Goal: Transaction & Acquisition: Purchase product/service

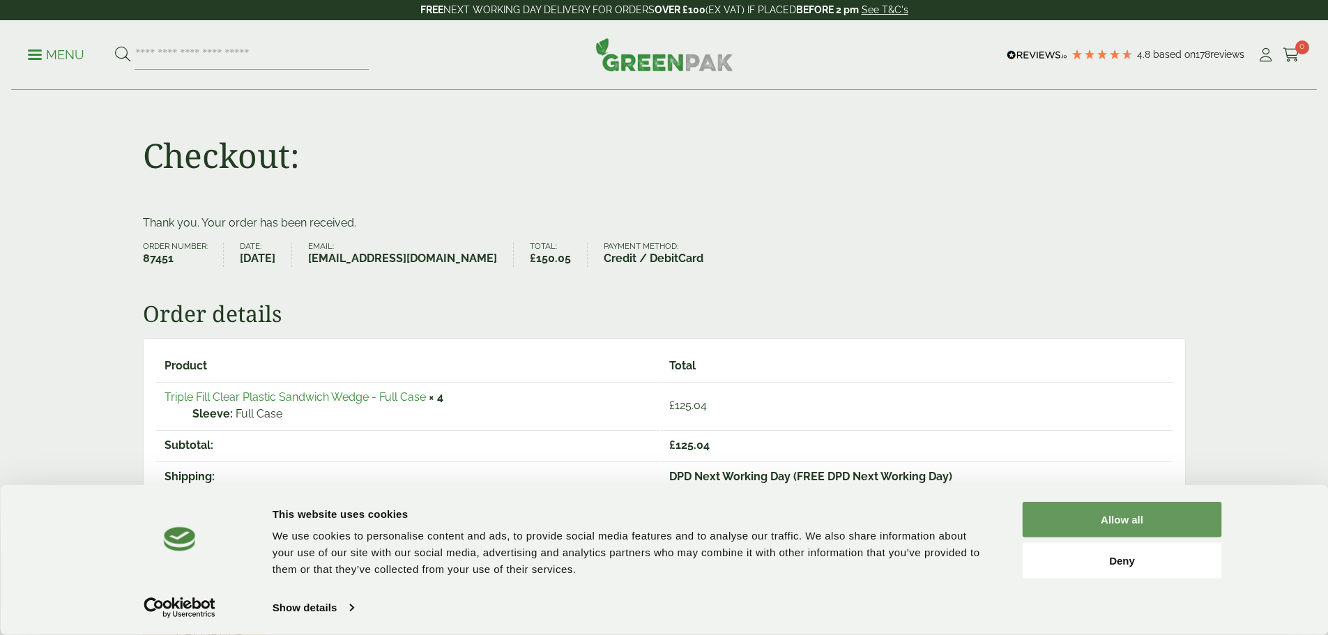
click at [1076, 520] on button "Allow all" at bounding box center [1122, 520] width 199 height 36
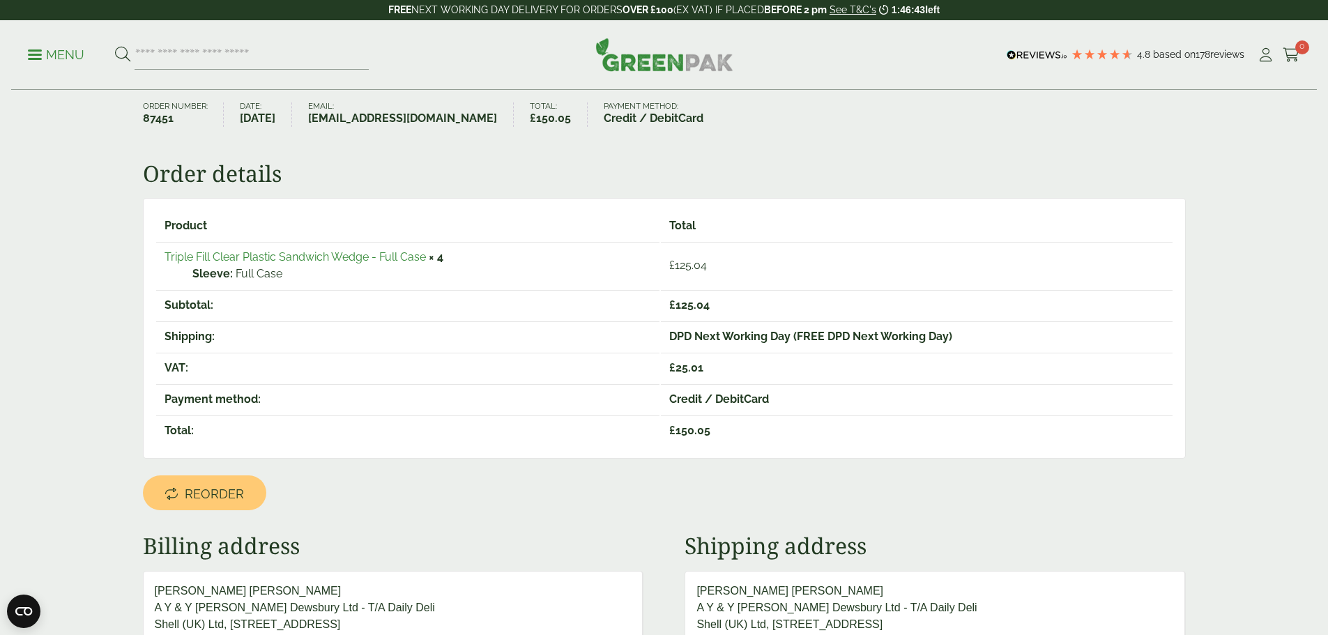
scroll to position [139, 0]
click at [222, 497] on span "Reorder" at bounding box center [214, 494] width 59 height 15
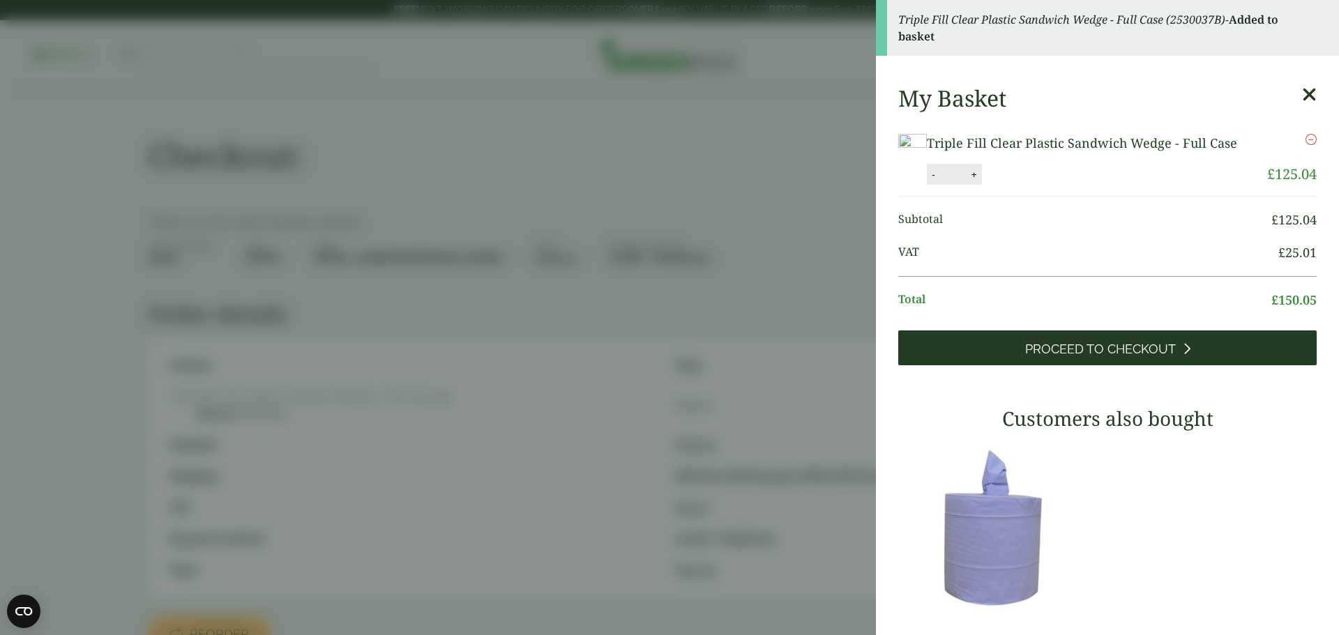
click at [1097, 357] on span "Proceed to Checkout" at bounding box center [1100, 349] width 151 height 15
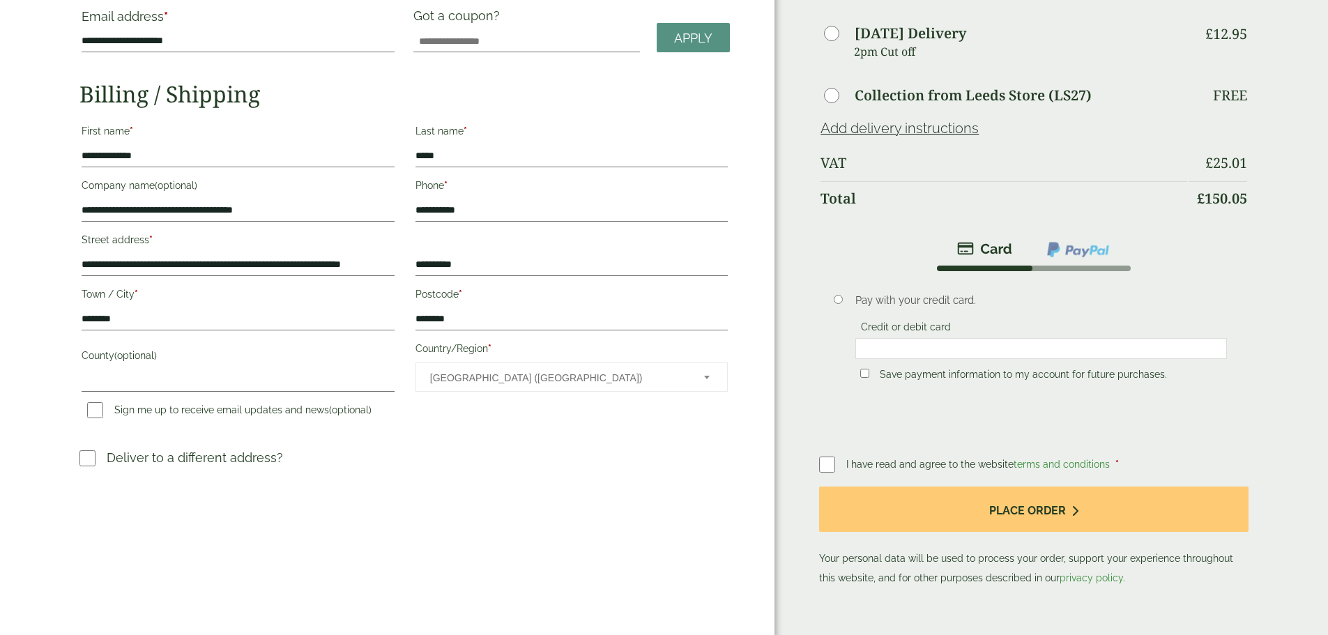
scroll to position [209, 0]
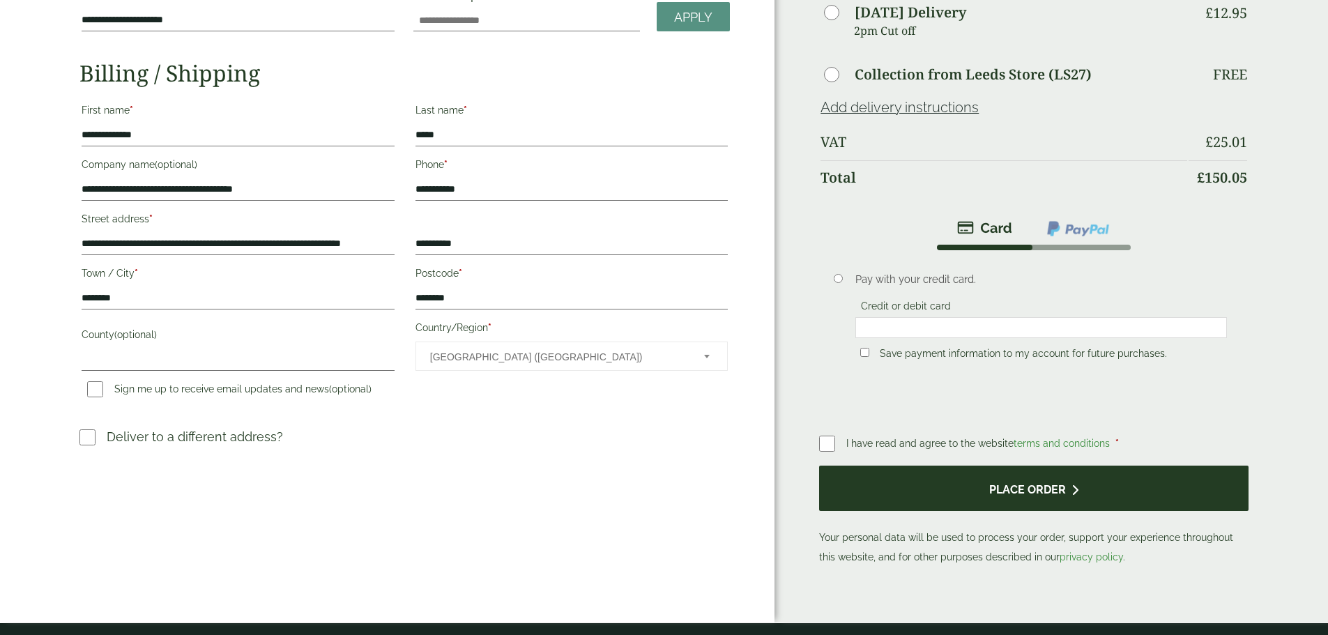
click at [1010, 466] on button "Place order" at bounding box center [1033, 488] width 429 height 45
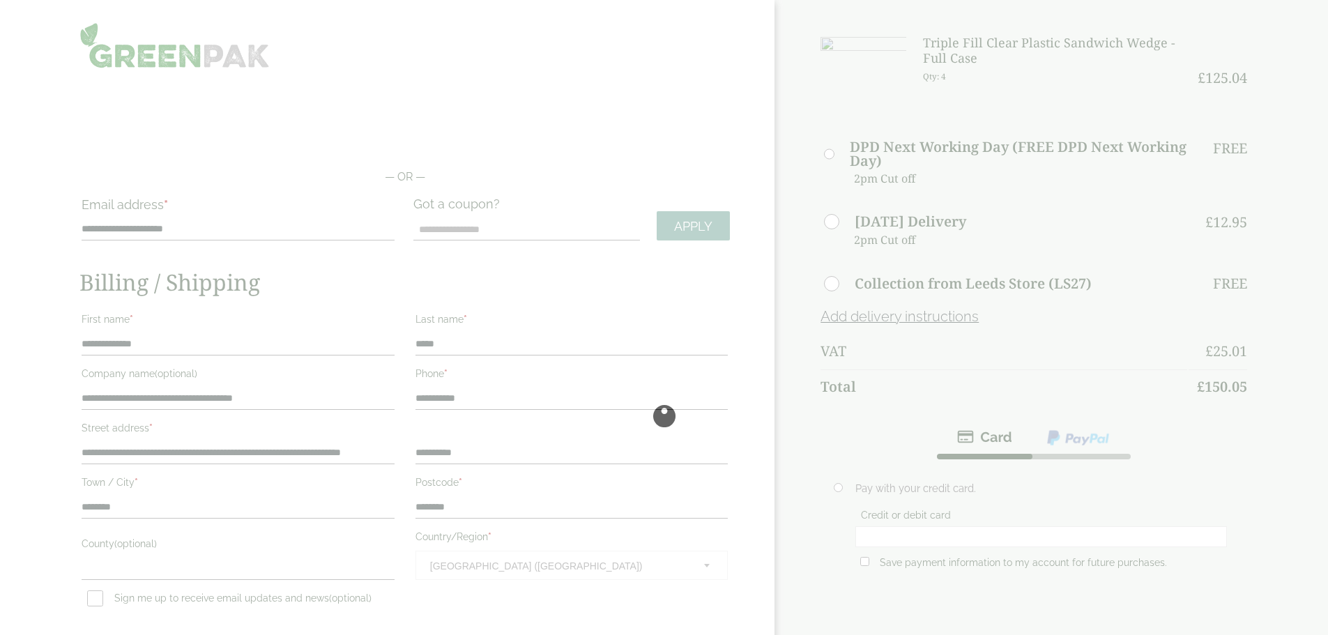
scroll to position [265, 0]
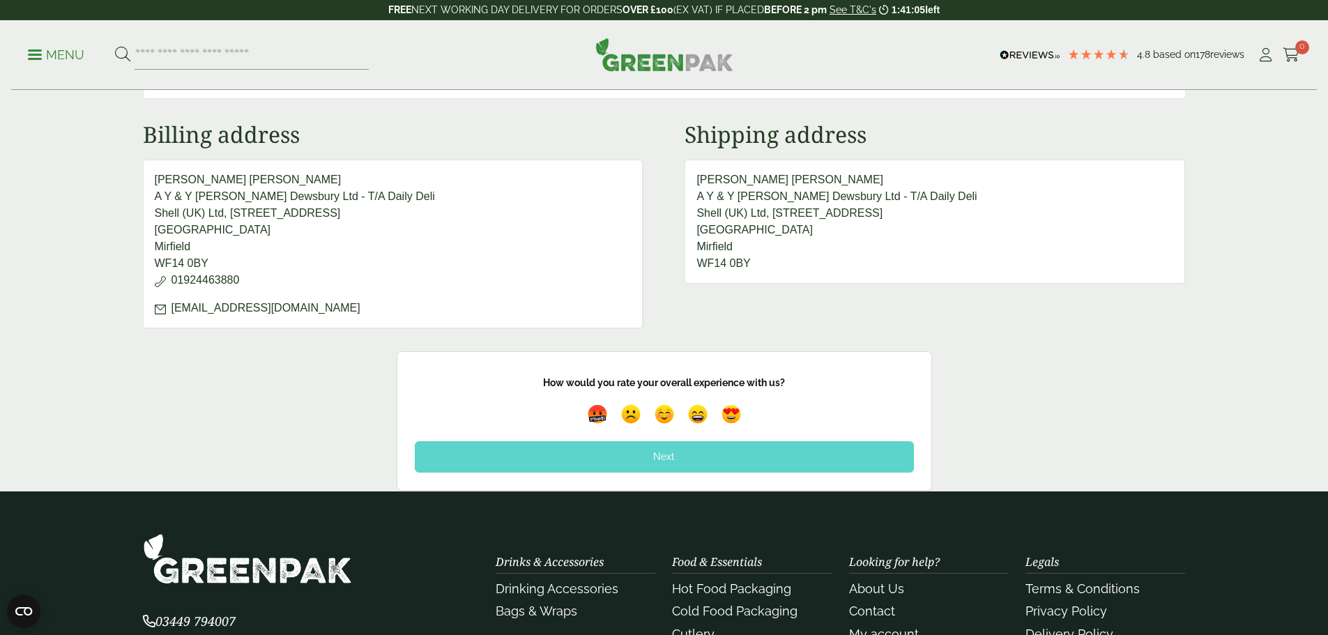
scroll to position [628, 0]
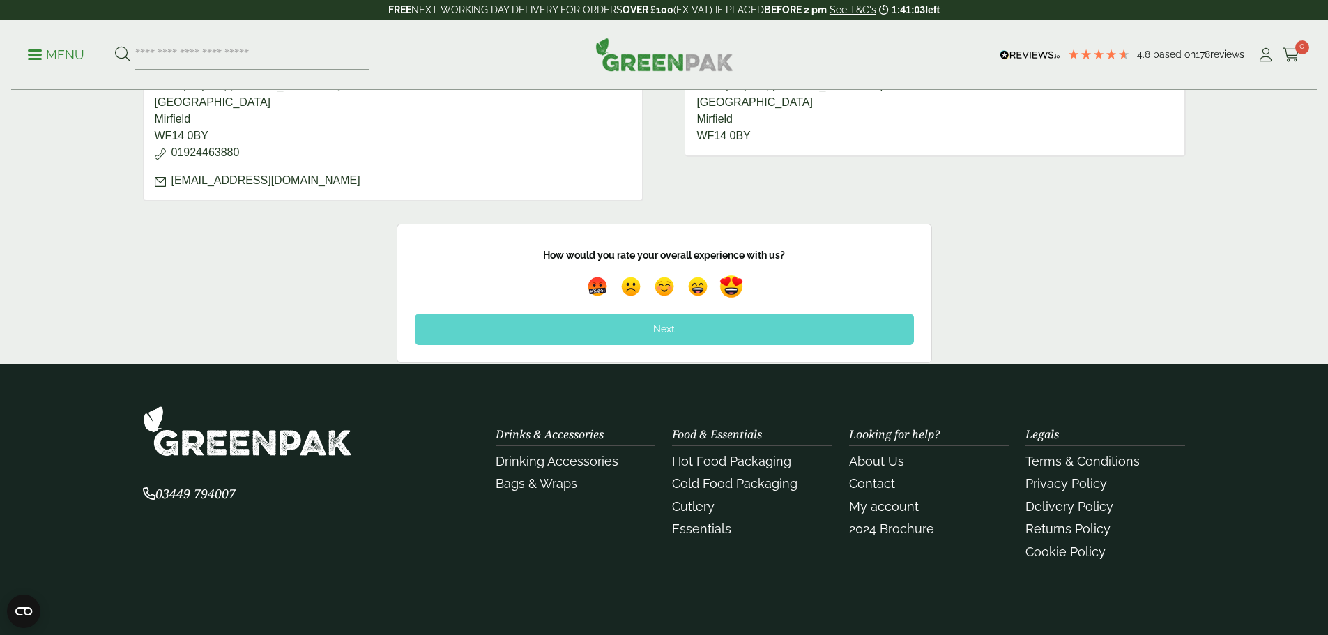
click at [731, 287] on img at bounding box center [731, 287] width 32 height 32
click at [676, 328] on div "Next" at bounding box center [664, 329] width 499 height 31
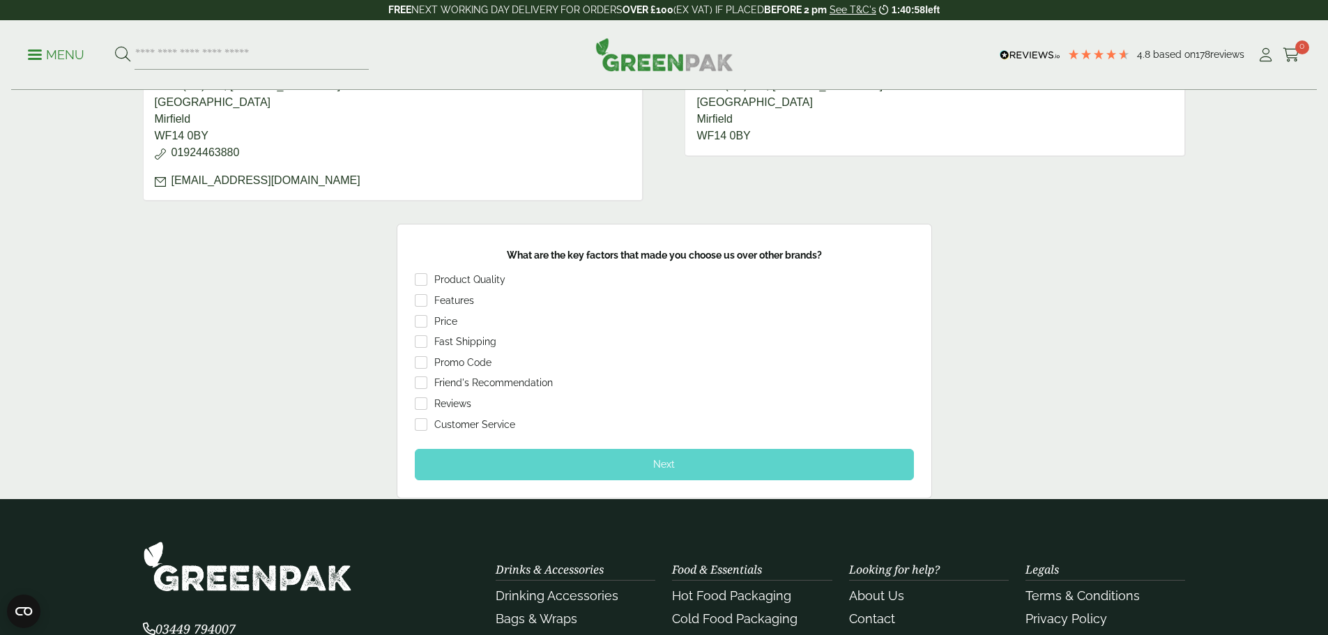
click at [474, 281] on div "Product Quality" at bounding box center [469, 280] width 71 height 14
click at [664, 469] on div "Next" at bounding box center [664, 464] width 499 height 31
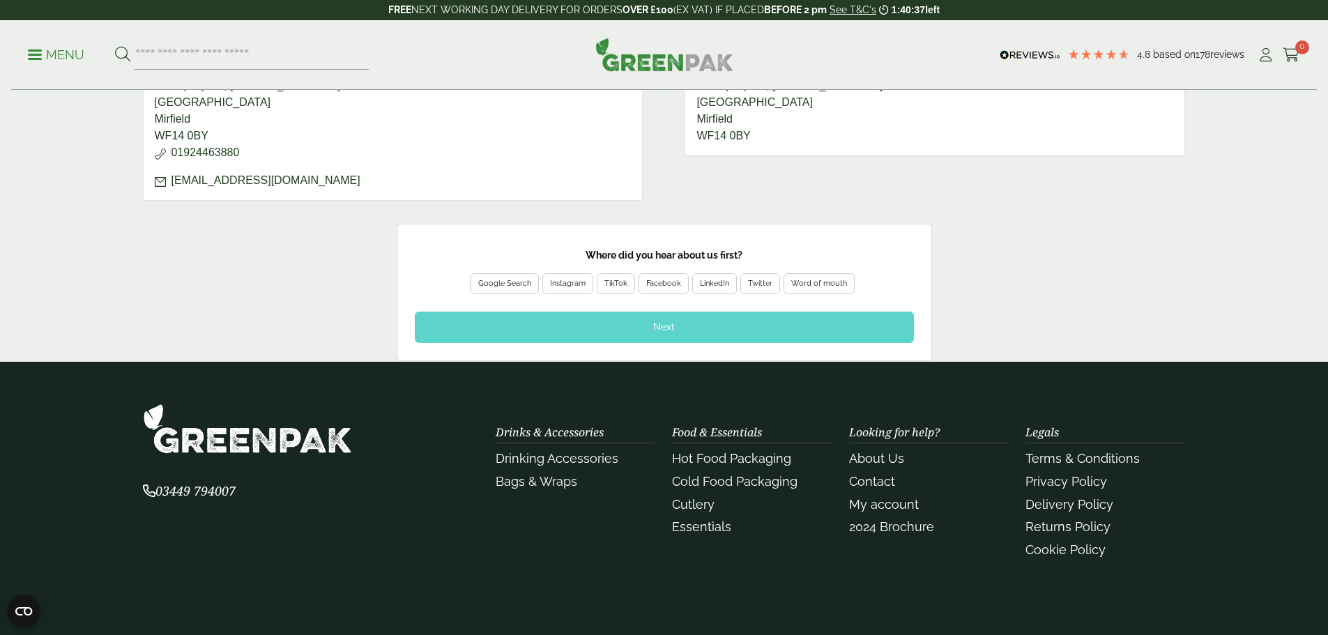
click at [521, 284] on div "Google Search" at bounding box center [504, 284] width 53 height 13
click at [709, 335] on div "Next" at bounding box center [664, 327] width 499 height 31
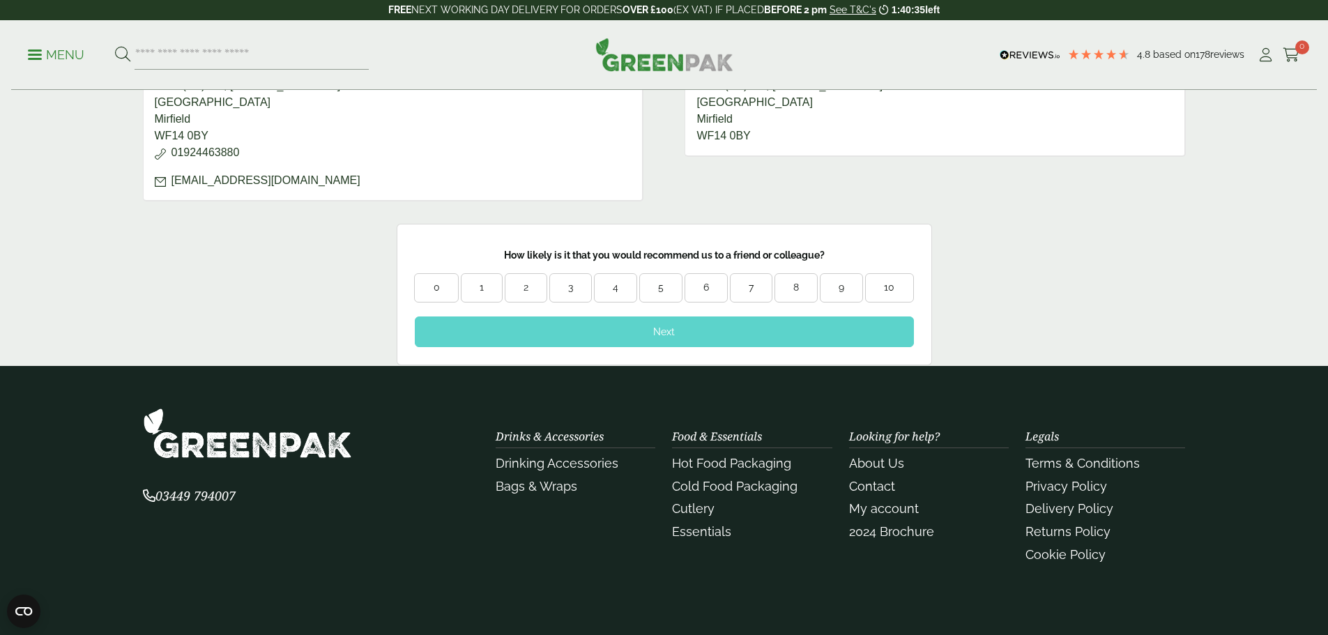
click at [882, 287] on div "10" at bounding box center [889, 288] width 47 height 14
click at [744, 340] on div "Next" at bounding box center [664, 332] width 499 height 31
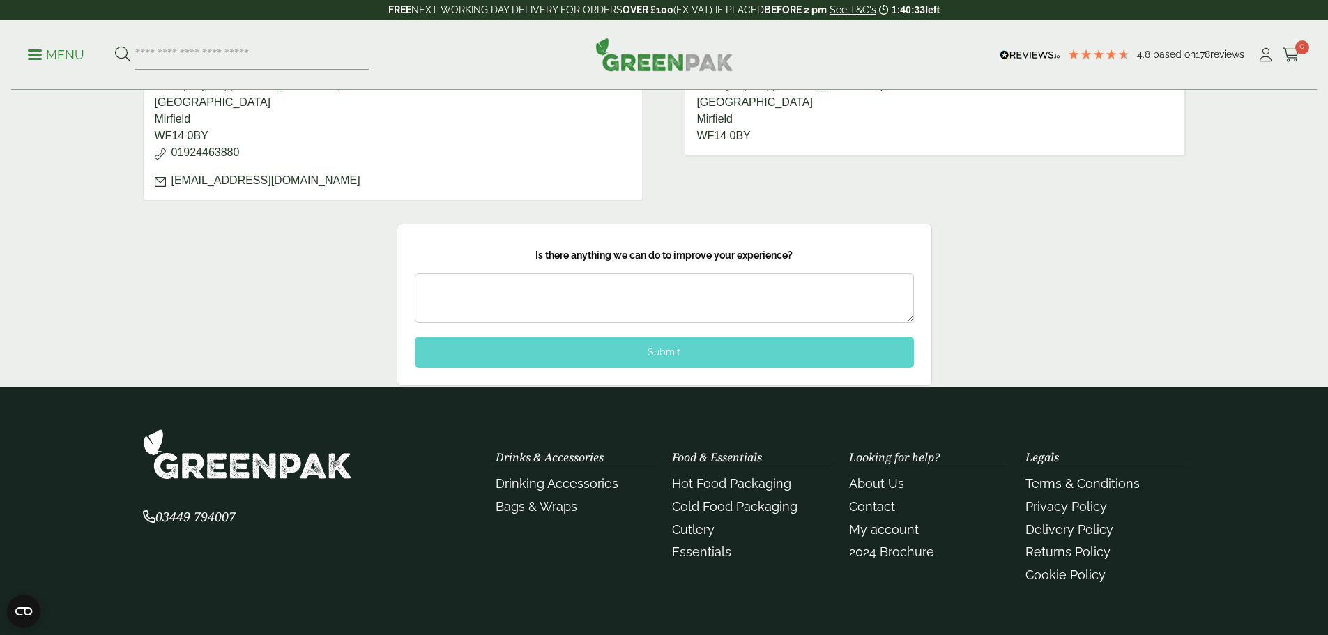
click at [548, 283] on textarea at bounding box center [664, 298] width 499 height 50
type textarea "**********"
click at [633, 348] on div "Submit" at bounding box center [664, 352] width 499 height 31
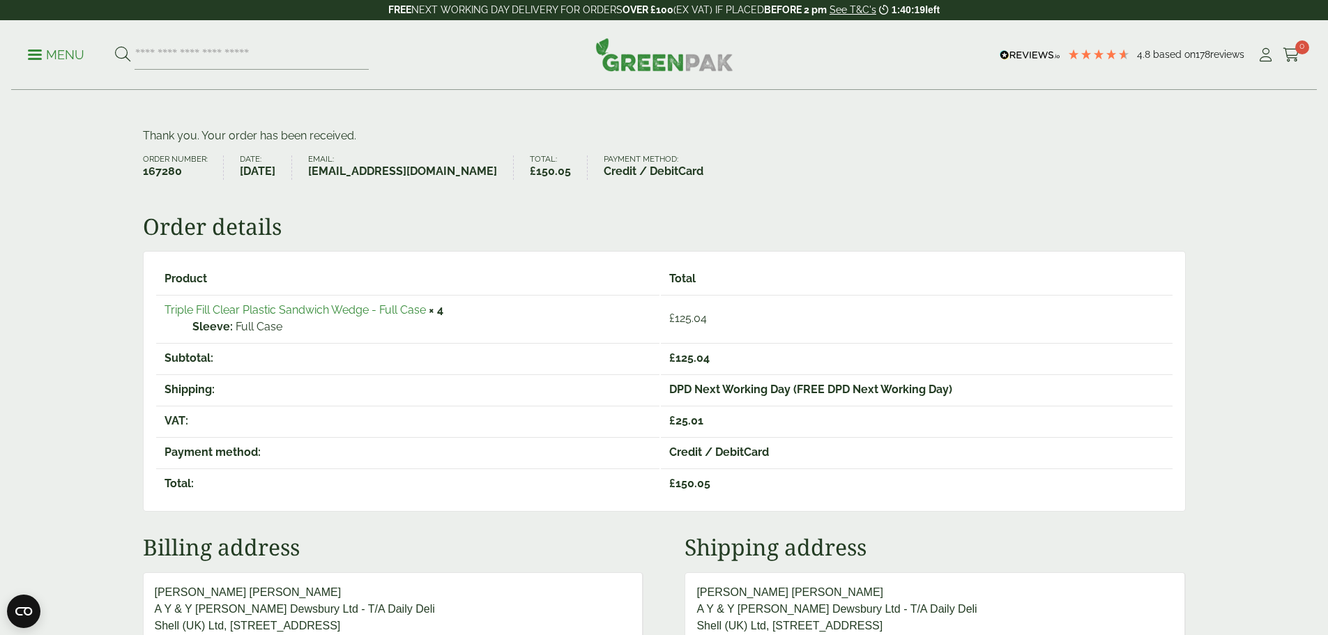
scroll to position [0, 0]
